Goal: Find specific page/section: Find specific page/section

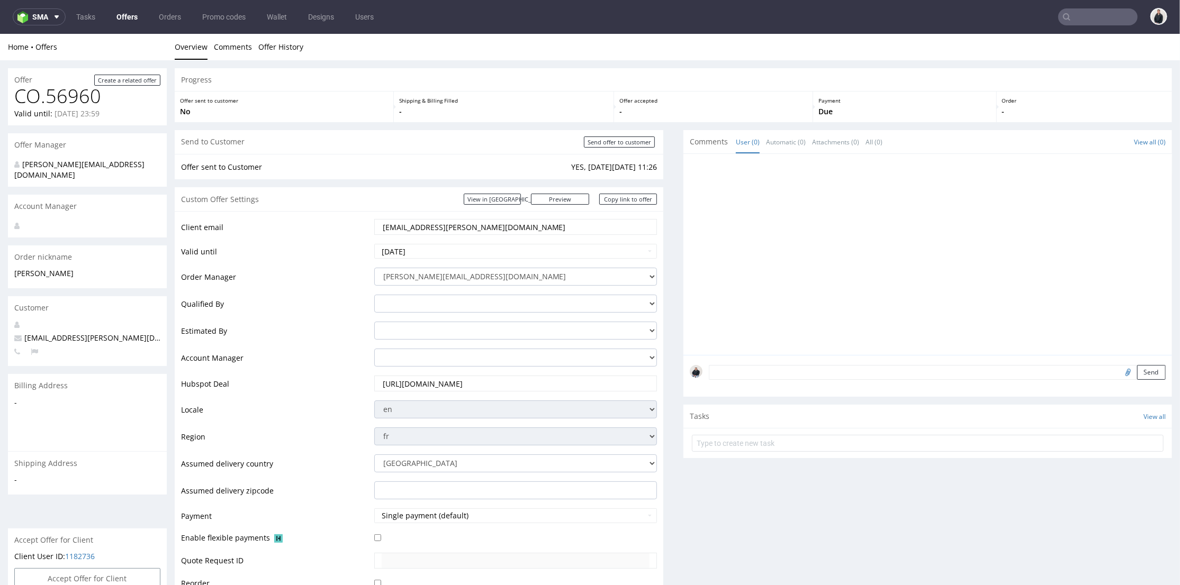
click at [1082, 17] on input "text" at bounding box center [1097, 16] width 79 height 17
paste input "R549340659"
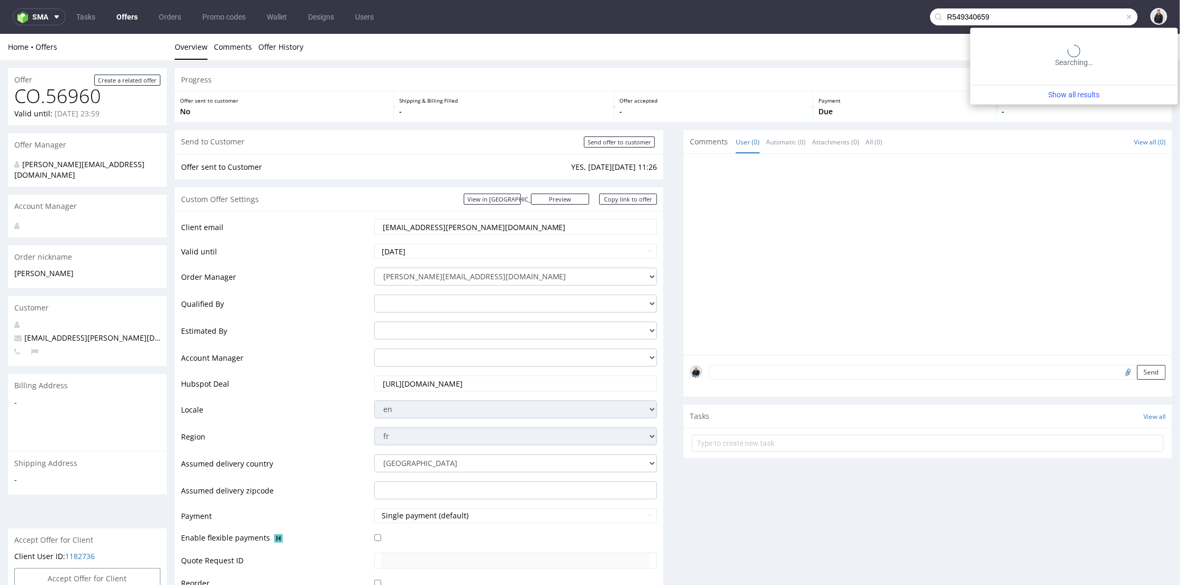
type input "R549340659"
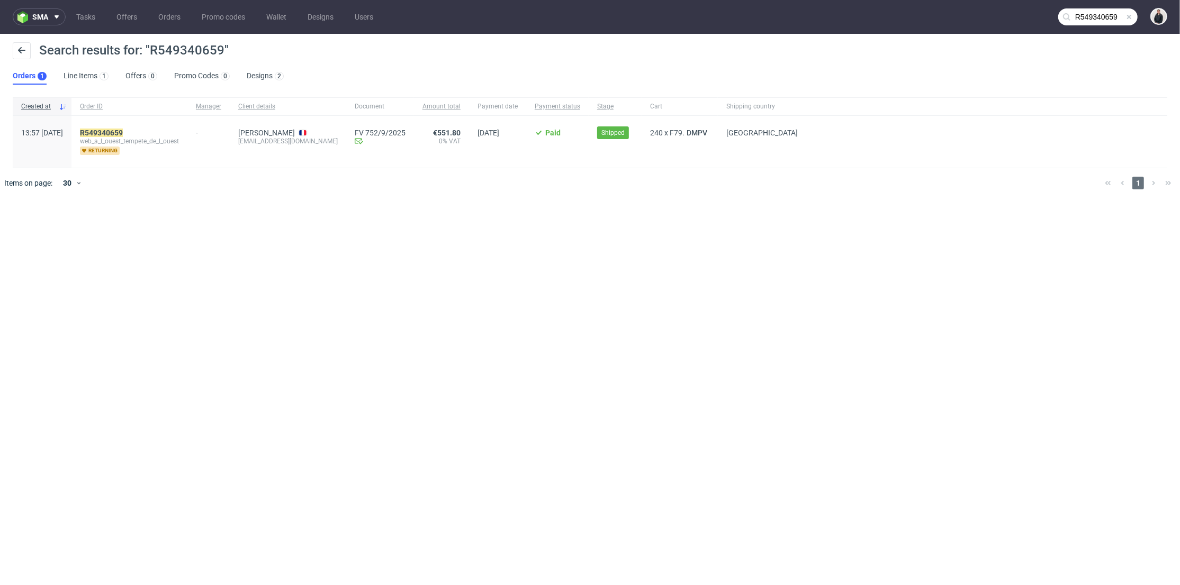
click at [144, 127] on div "R549340659 web_a_l_ouest_tempete_de_l_ouest returning" at bounding box center [129, 142] width 116 height 52
click at [123, 130] on mark "R549340659" at bounding box center [101, 133] width 43 height 8
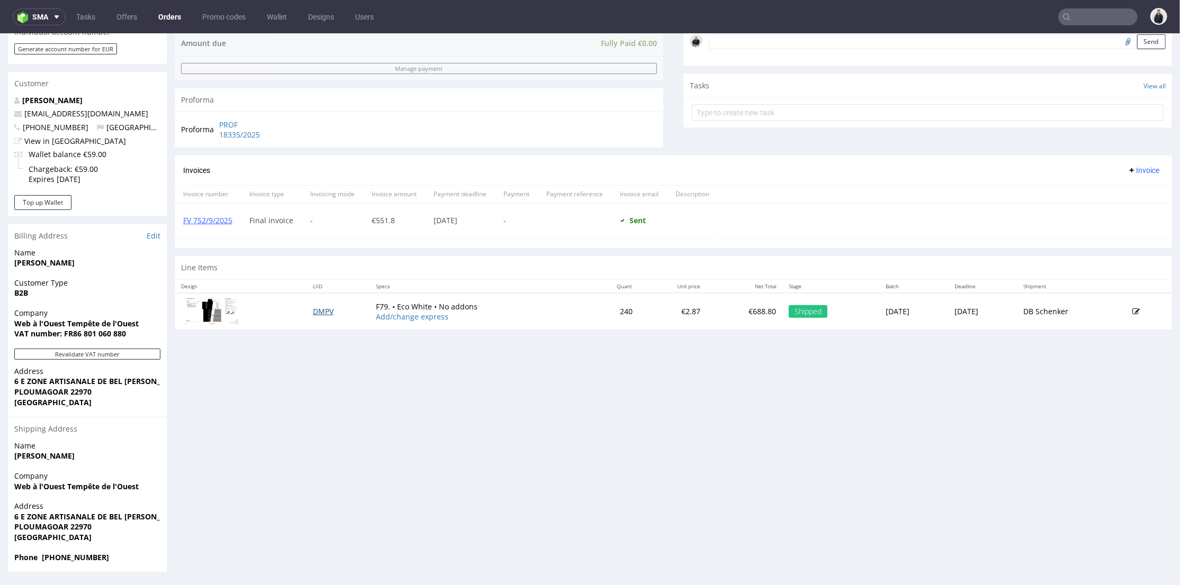
scroll to position [163, 0]
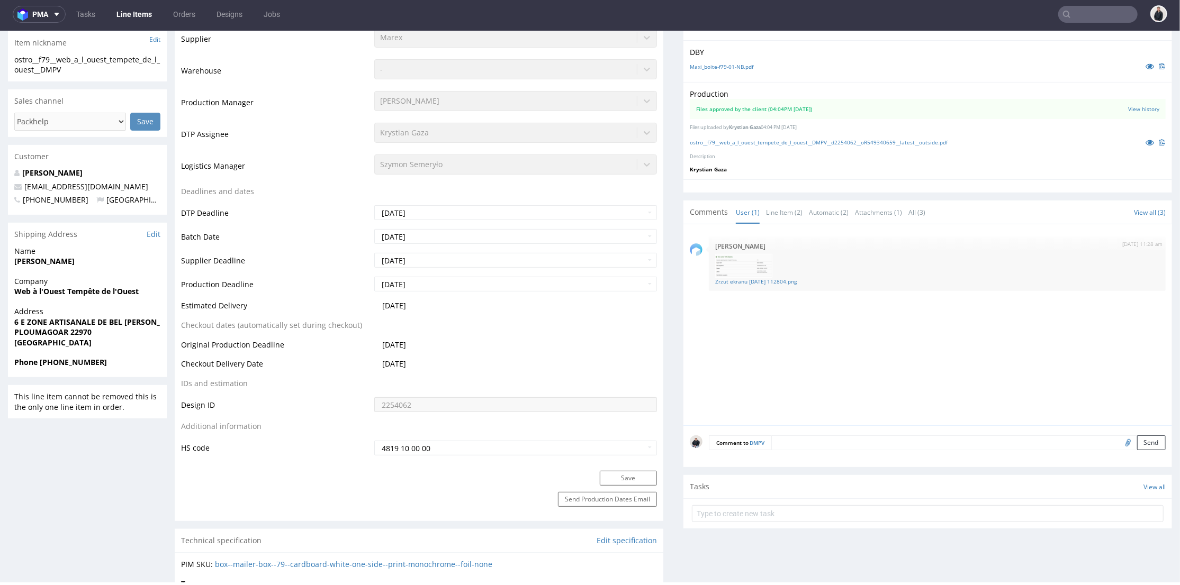
scroll to position [125, 0]
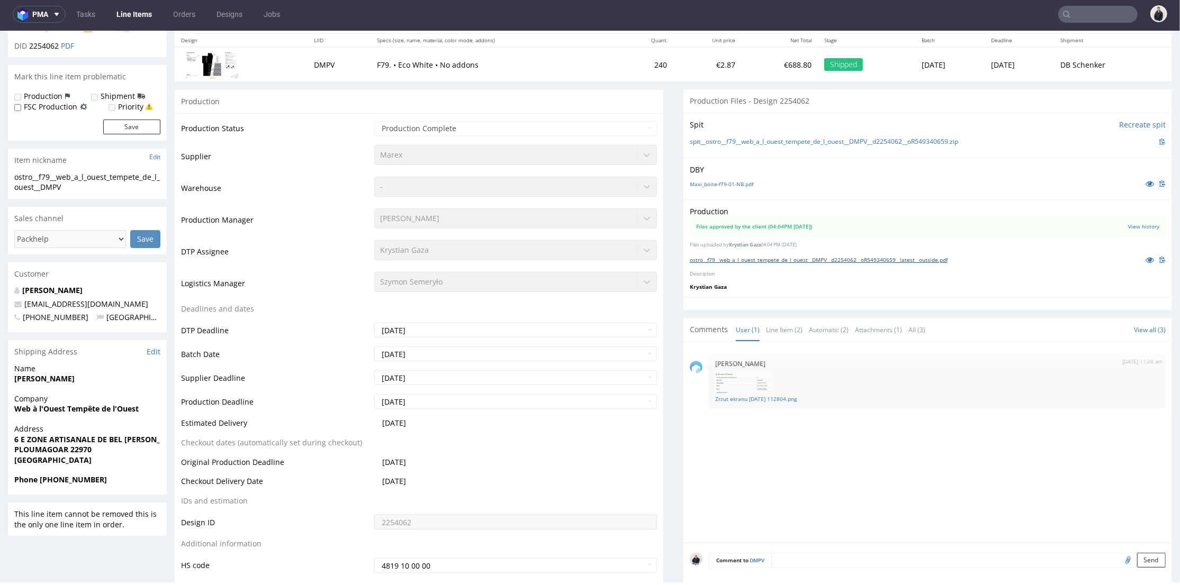
click at [807, 262] on link "ostro__f79__web_a_l_ouest_tempete_de_l_ouest__DMPV__d2254062__oR549340659__late…" at bounding box center [819, 259] width 258 height 7
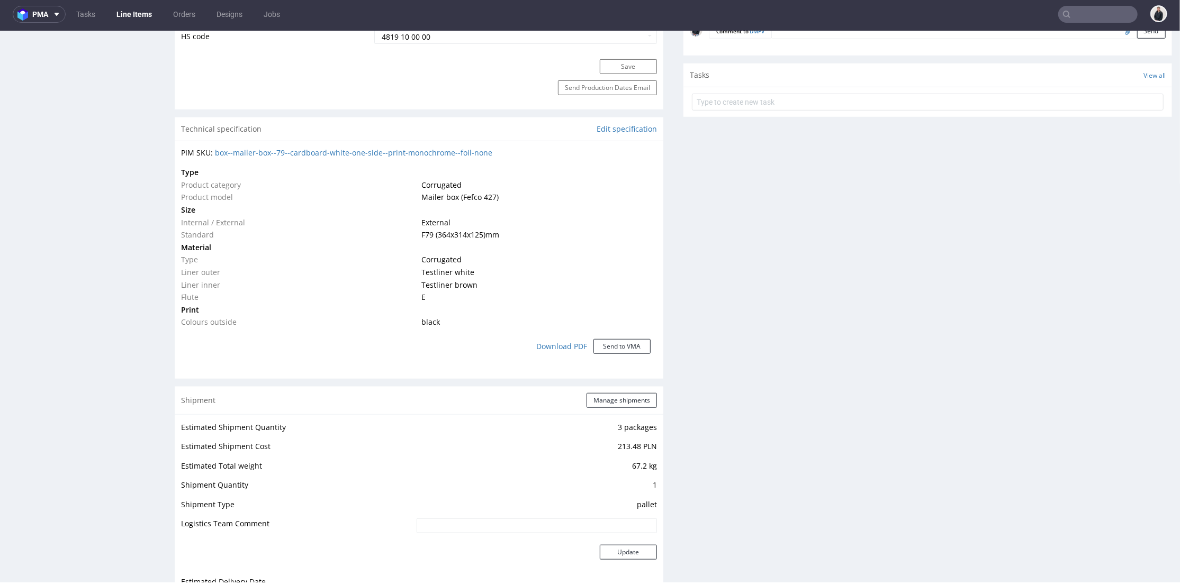
scroll to position [478, 0]
